Goal: Complete application form

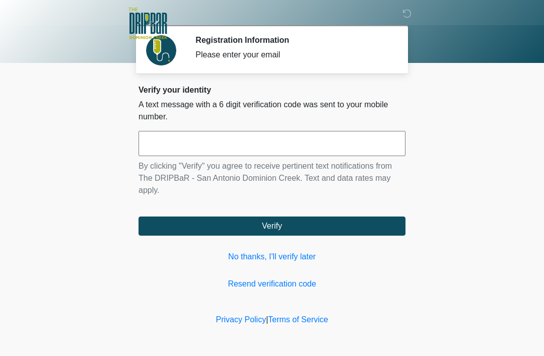
click at [272, 135] on input "text" at bounding box center [272, 143] width 267 height 25
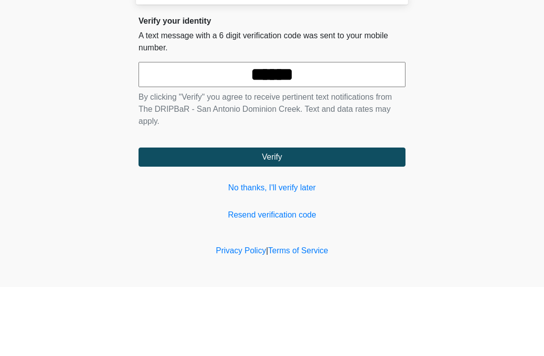
type input "******"
click at [486, 79] on body "‎ ‎ ‎ ‎ Registration Information Please enter your email Please connect to Wi-F…" at bounding box center [272, 178] width 544 height 356
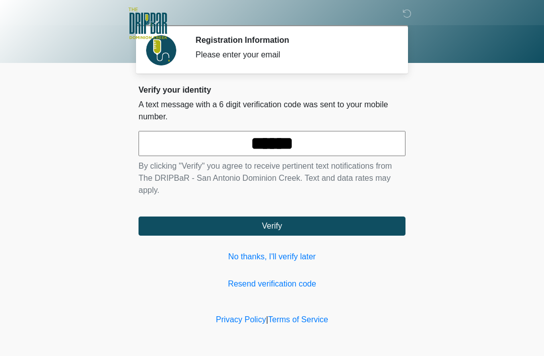
click at [383, 223] on button "Verify" at bounding box center [272, 226] width 267 height 19
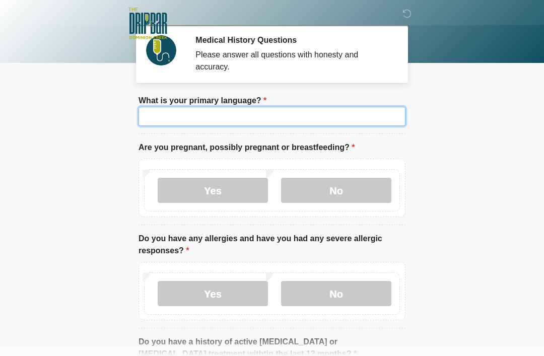
click at [166, 115] on input "What is your primary language?" at bounding box center [272, 116] width 267 height 19
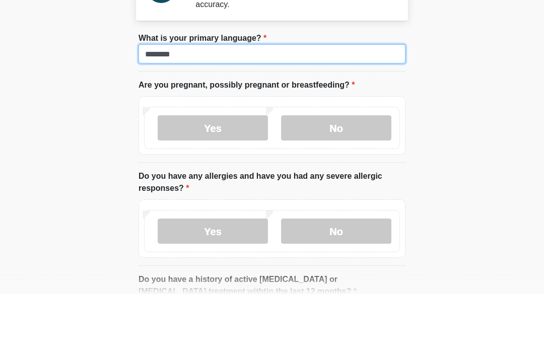
type input "*******"
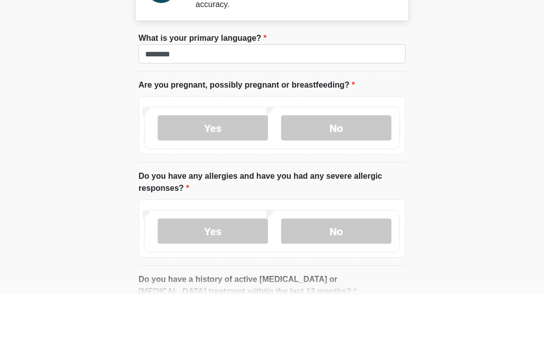
click at [365, 178] on label "No" at bounding box center [336, 190] width 110 height 25
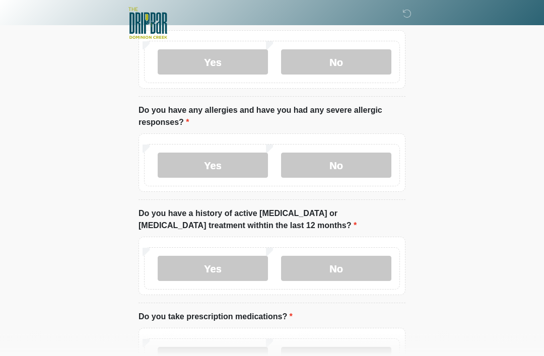
scroll to position [132, 0]
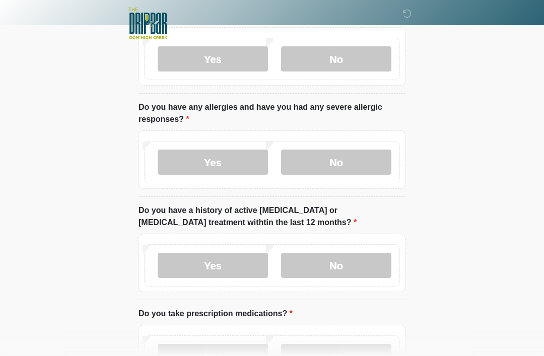
click at [364, 160] on label "No" at bounding box center [336, 162] width 110 height 25
click at [364, 258] on label "No" at bounding box center [336, 265] width 110 height 25
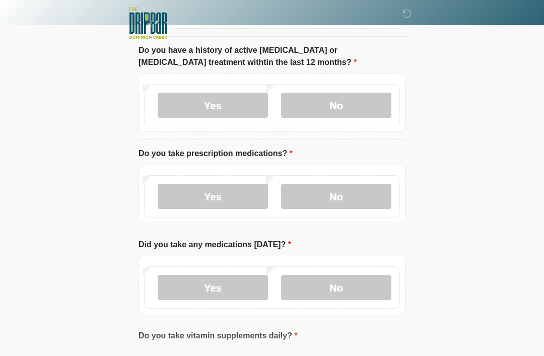
scroll to position [292, 0]
click at [370, 179] on div "Yes No" at bounding box center [272, 196] width 256 height 42
click at [364, 276] on label "No" at bounding box center [336, 287] width 110 height 25
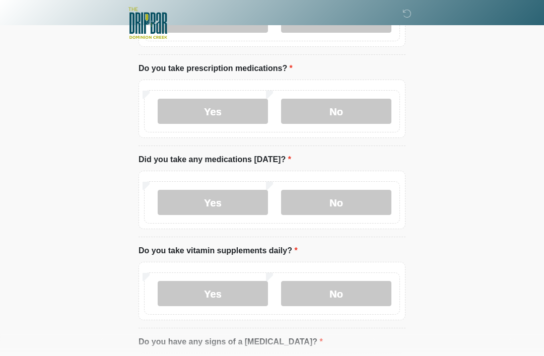
scroll to position [378, 0]
click at [366, 111] on label "No" at bounding box center [336, 110] width 110 height 25
click at [373, 284] on label "No" at bounding box center [336, 293] width 110 height 25
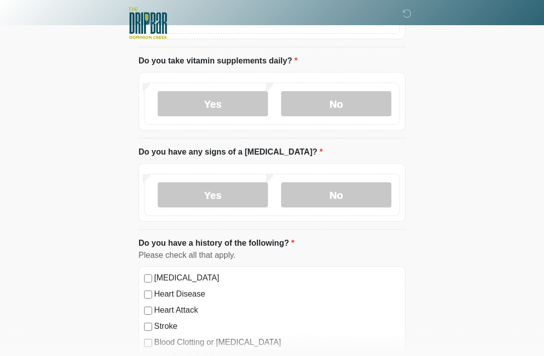
scroll to position [569, 0]
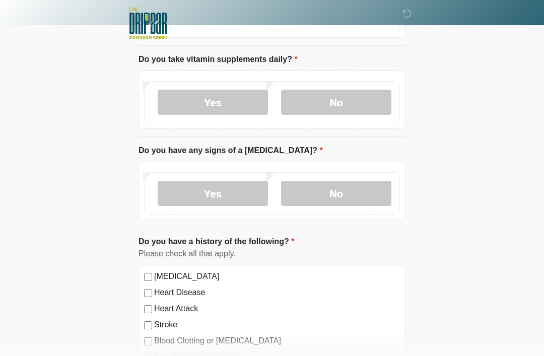
click at [366, 181] on label "No" at bounding box center [336, 193] width 110 height 25
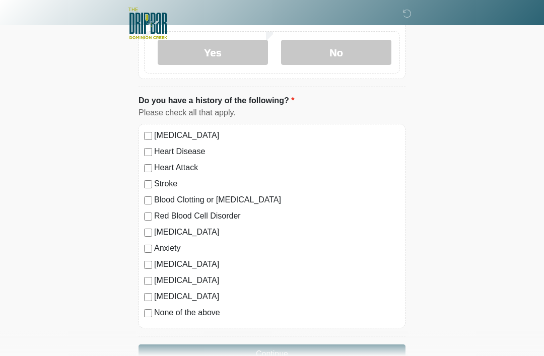
scroll to position [711, 0]
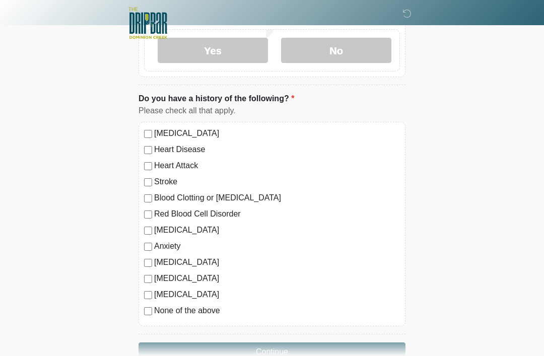
click at [335, 352] on button "Continue" at bounding box center [272, 352] width 267 height 19
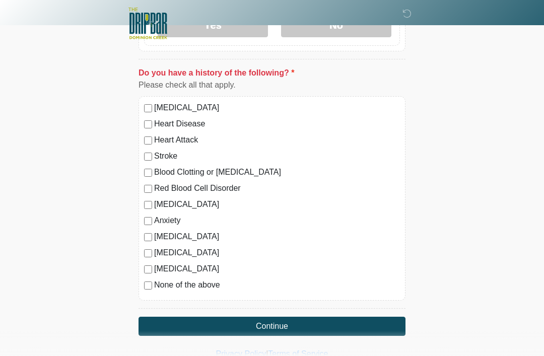
click at [221, 320] on button "Continue" at bounding box center [272, 326] width 267 height 19
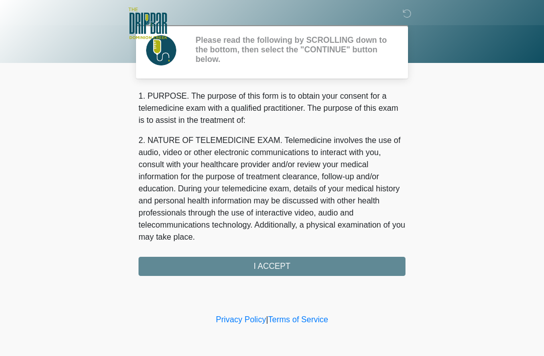
scroll to position [0, 0]
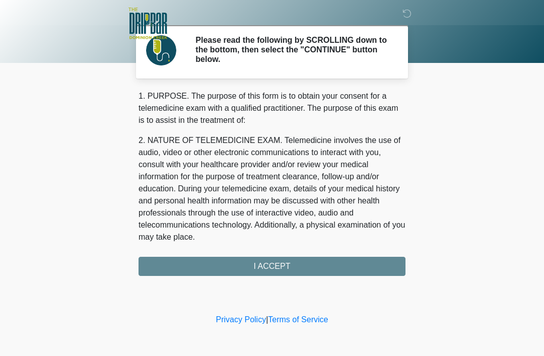
click at [335, 263] on div "1. PURPOSE. The purpose of this form is to obtain your consent for a telemedici…" at bounding box center [272, 183] width 267 height 186
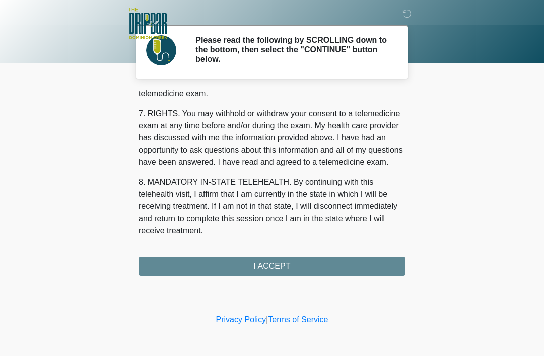
click at [351, 261] on div "1. PURPOSE. The purpose of this form is to obtain your consent for a telemedici…" at bounding box center [272, 183] width 267 height 186
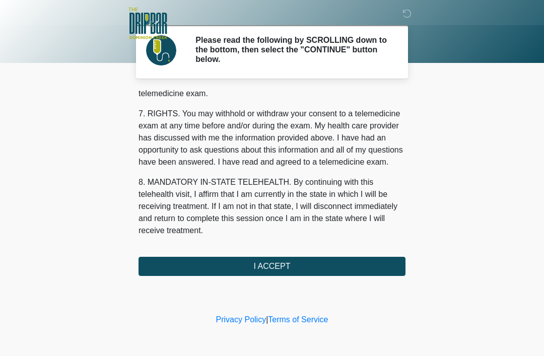
click at [333, 266] on button "I ACCEPT" at bounding box center [272, 266] width 267 height 19
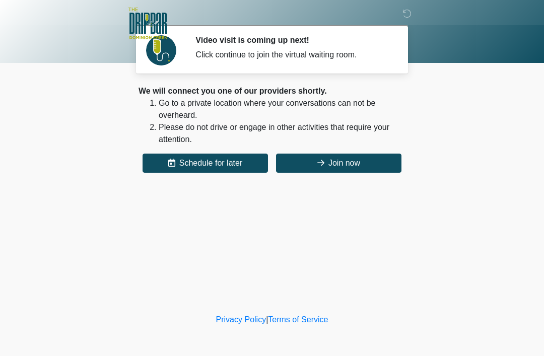
click at [374, 164] on button "Join now" at bounding box center [339, 163] width 126 height 19
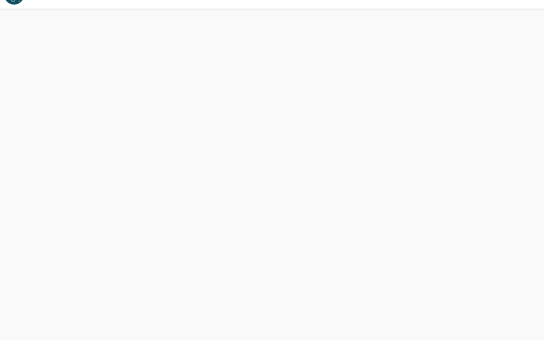
scroll to position [3, 0]
